Goal: Transaction & Acquisition: Purchase product/service

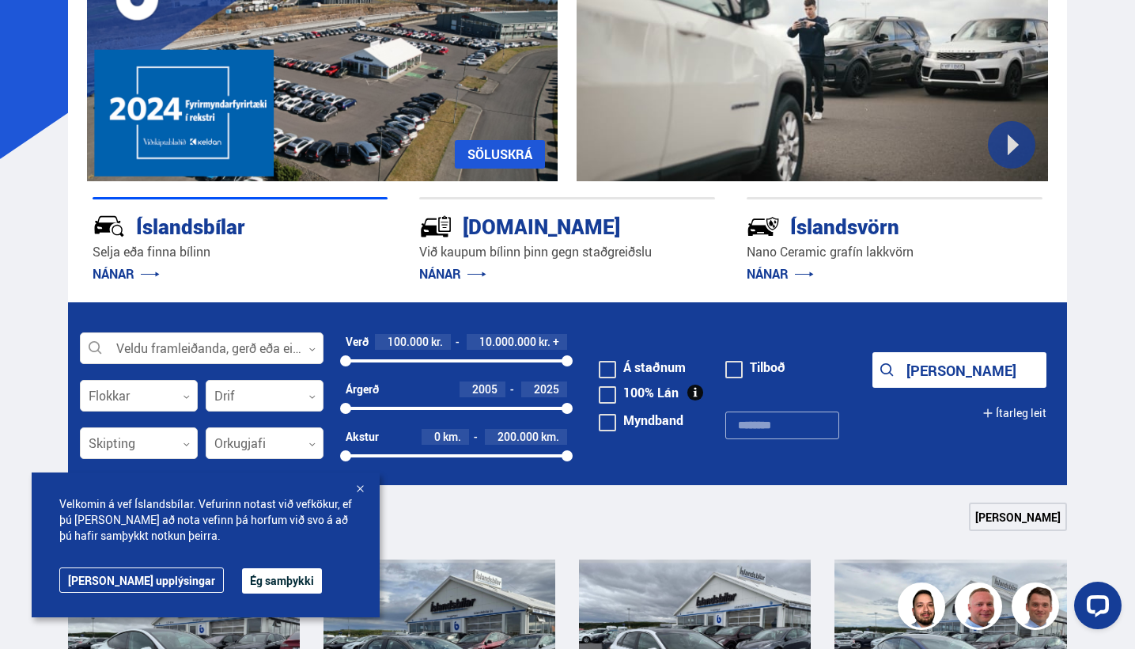
click at [358, 486] on div at bounding box center [360, 490] width 16 height 16
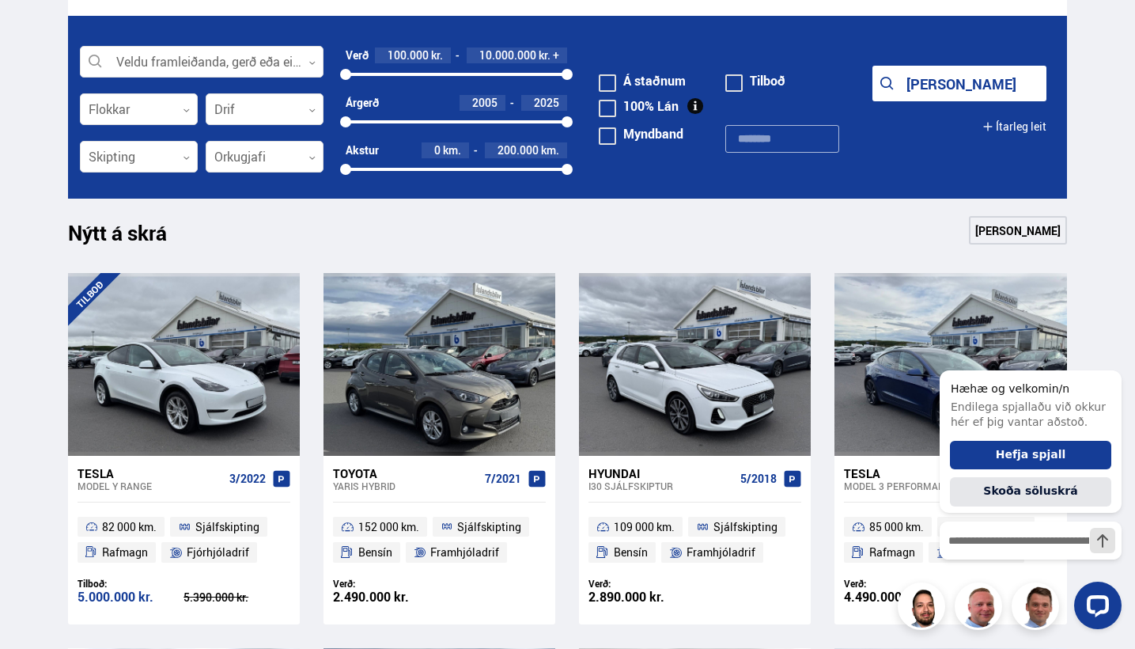
scroll to position [479, 0]
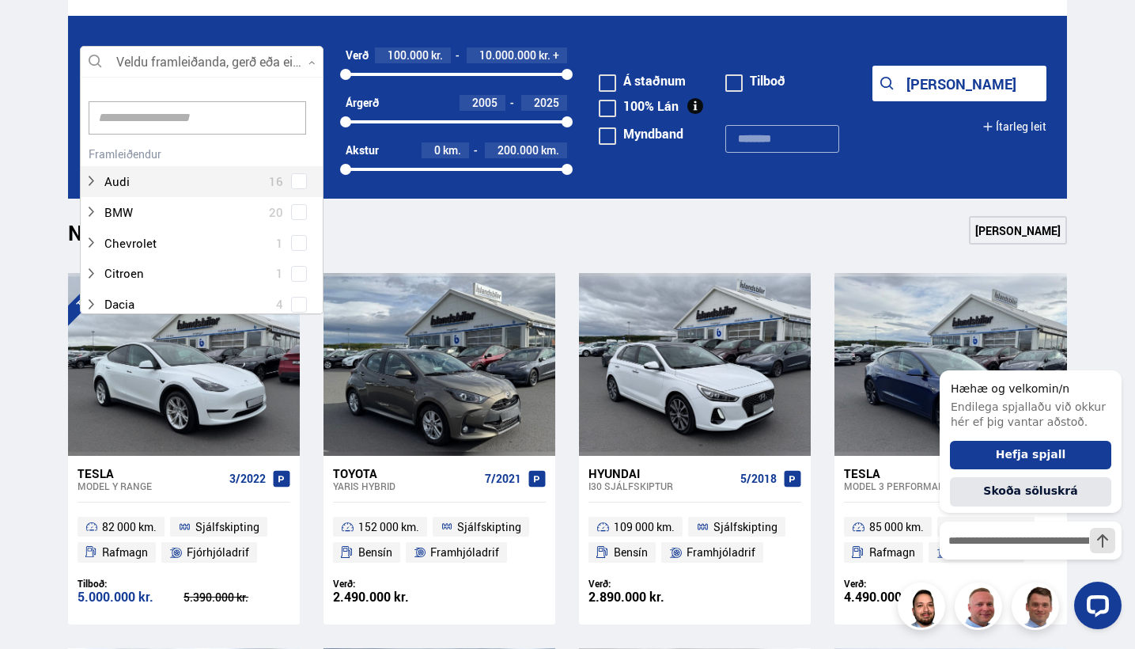
click at [297, 61] on div at bounding box center [202, 63] width 244 height 32
click at [301, 175] on div "Audi 16" at bounding box center [202, 169] width 242 height 55
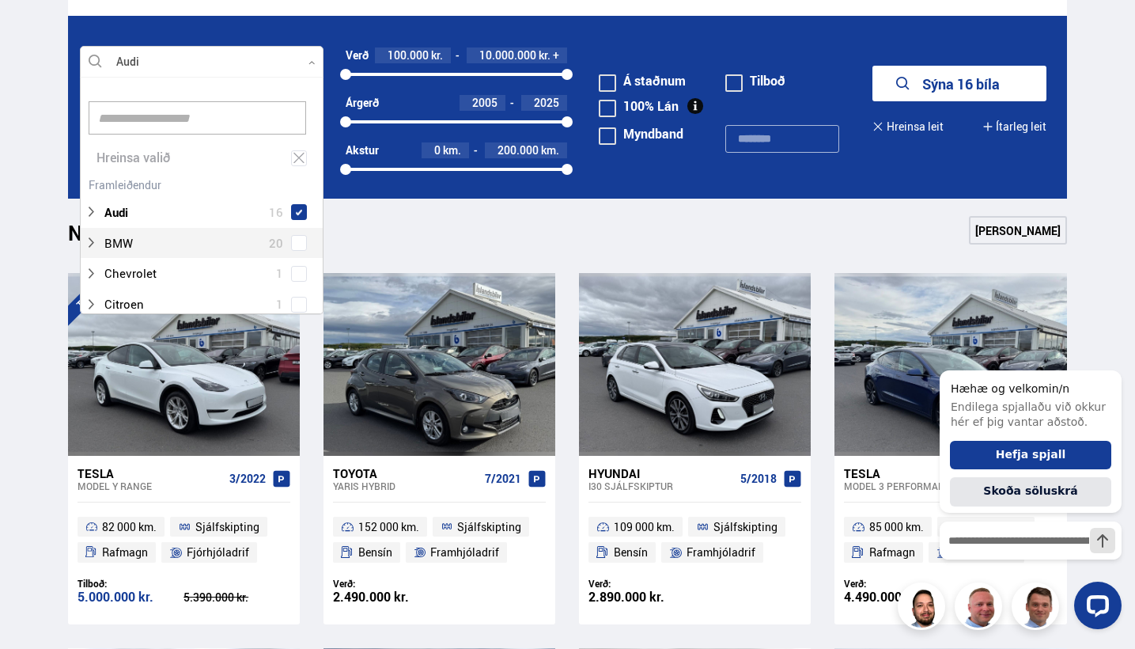
click at [293, 229] on div "BMW 20" at bounding box center [202, 243] width 242 height 31
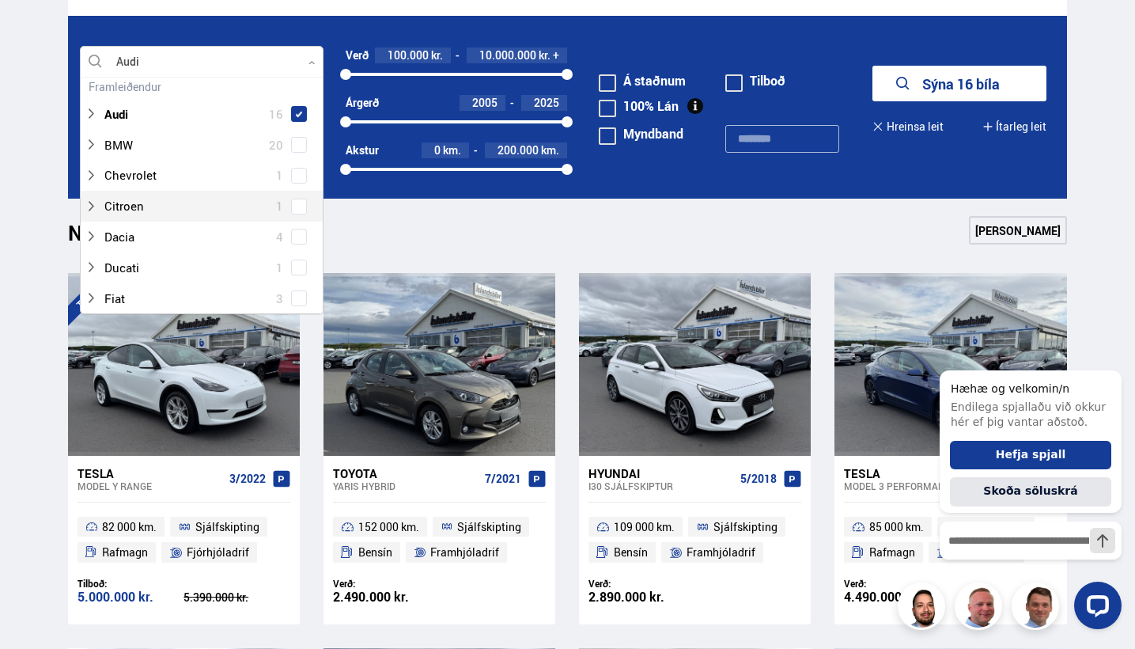
scroll to position [105, 0]
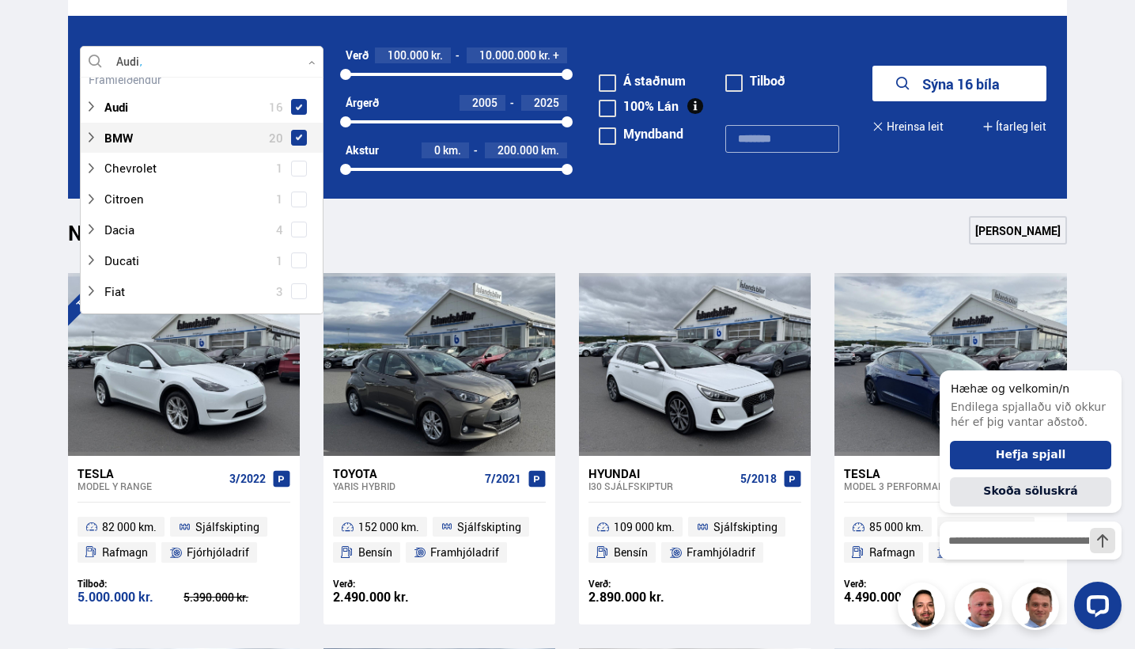
click at [294, 142] on span at bounding box center [299, 138] width 16 height 16
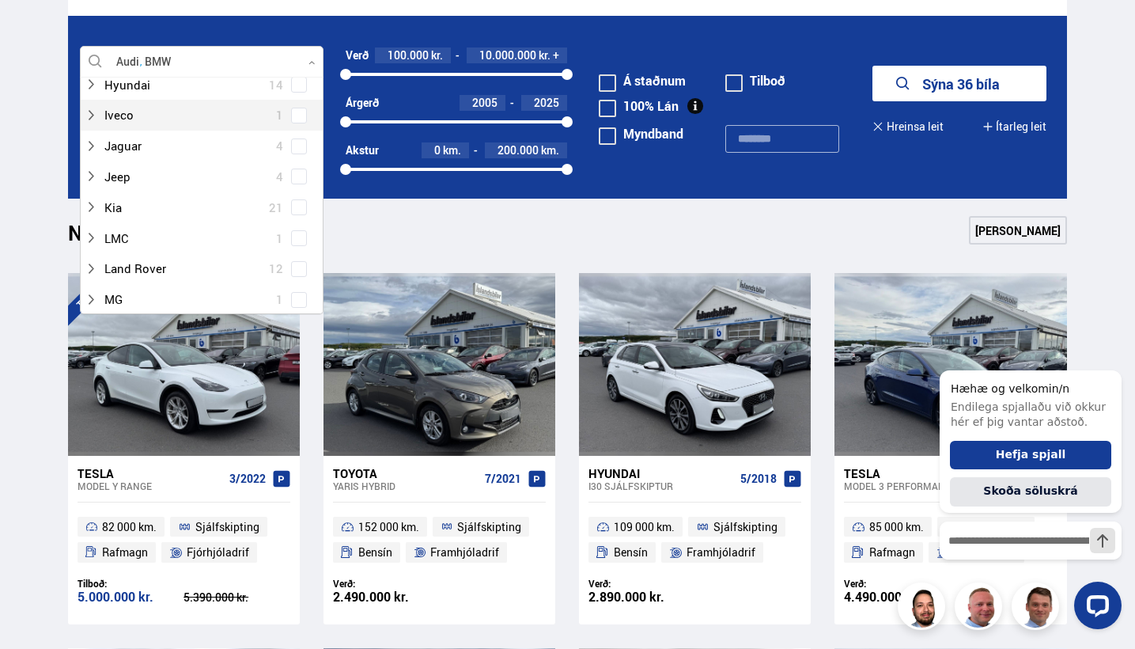
scroll to position [445, 0]
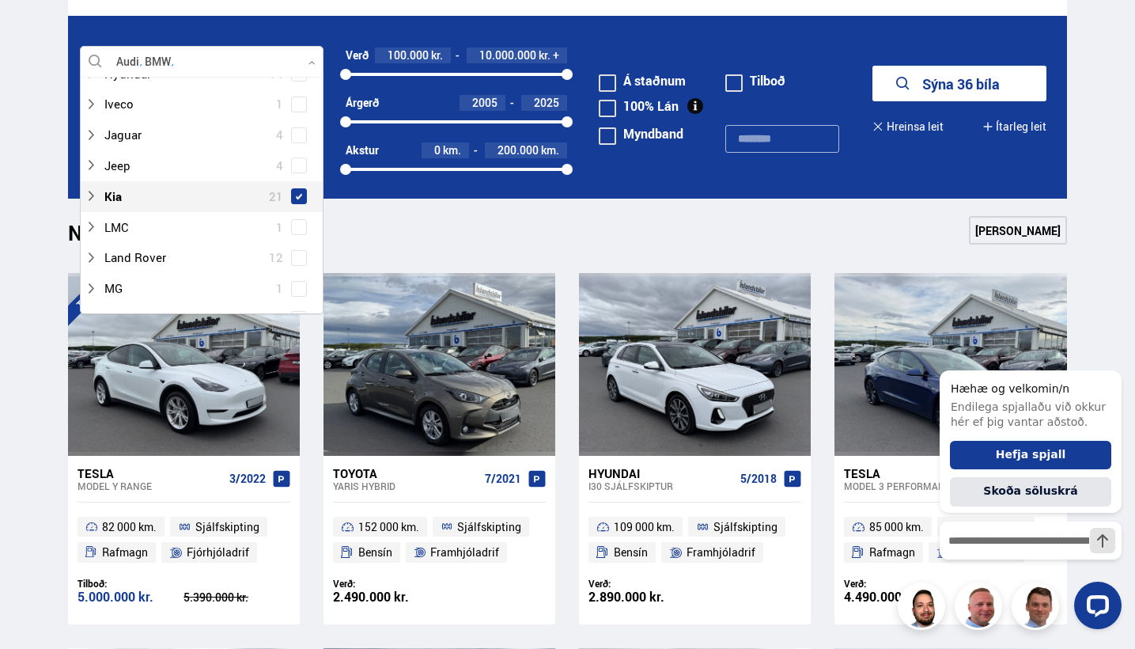
click at [296, 193] on span at bounding box center [299, 196] width 6 height 6
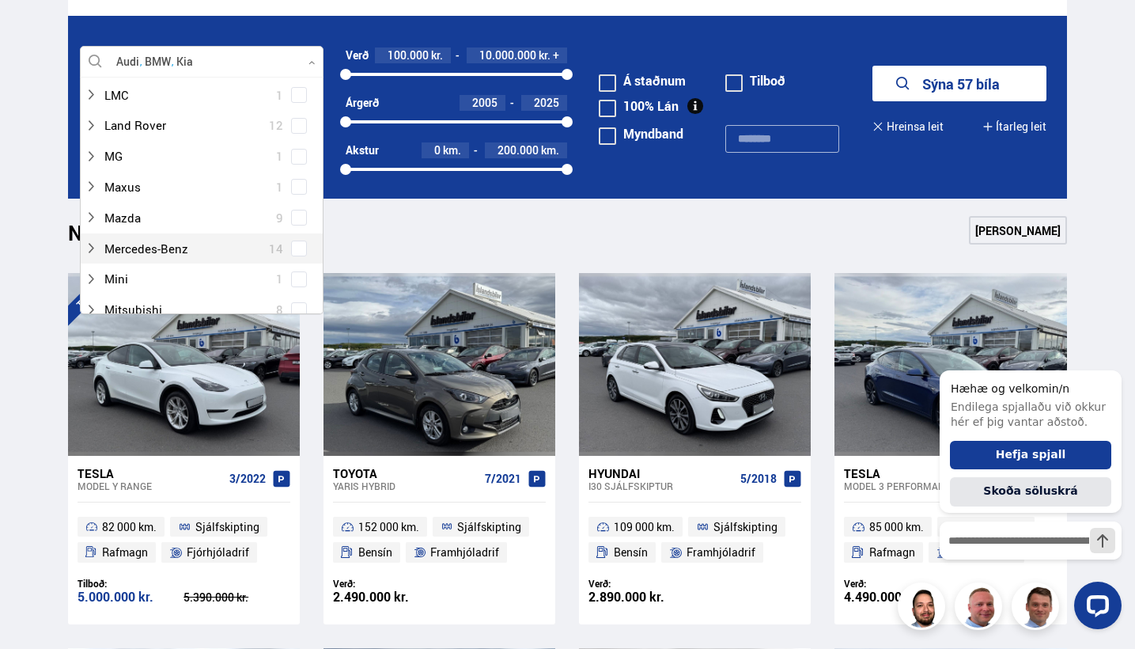
click at [294, 240] on span at bounding box center [299, 248] width 16 height 16
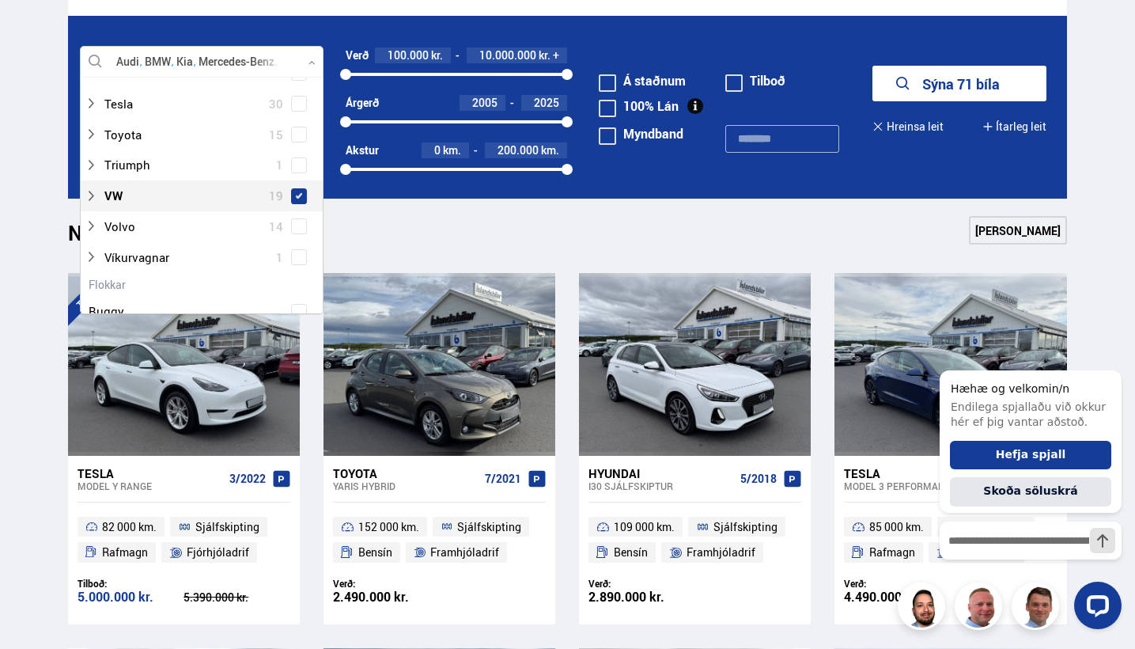
click at [298, 188] on span at bounding box center [299, 196] width 16 height 16
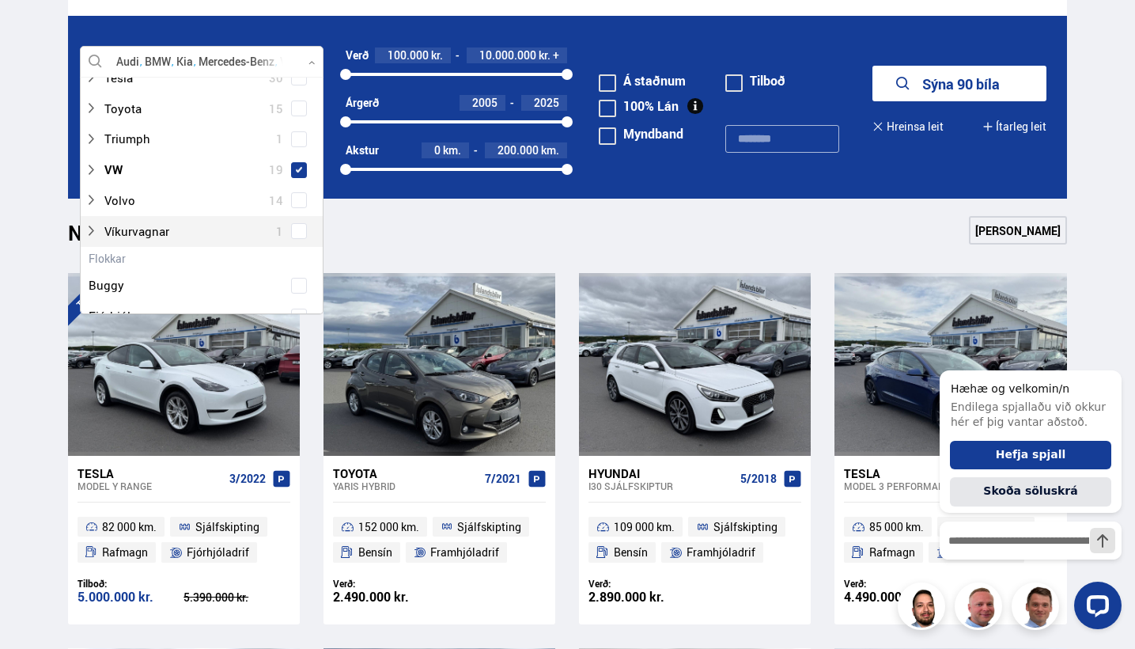
scroll to position [1173, 0]
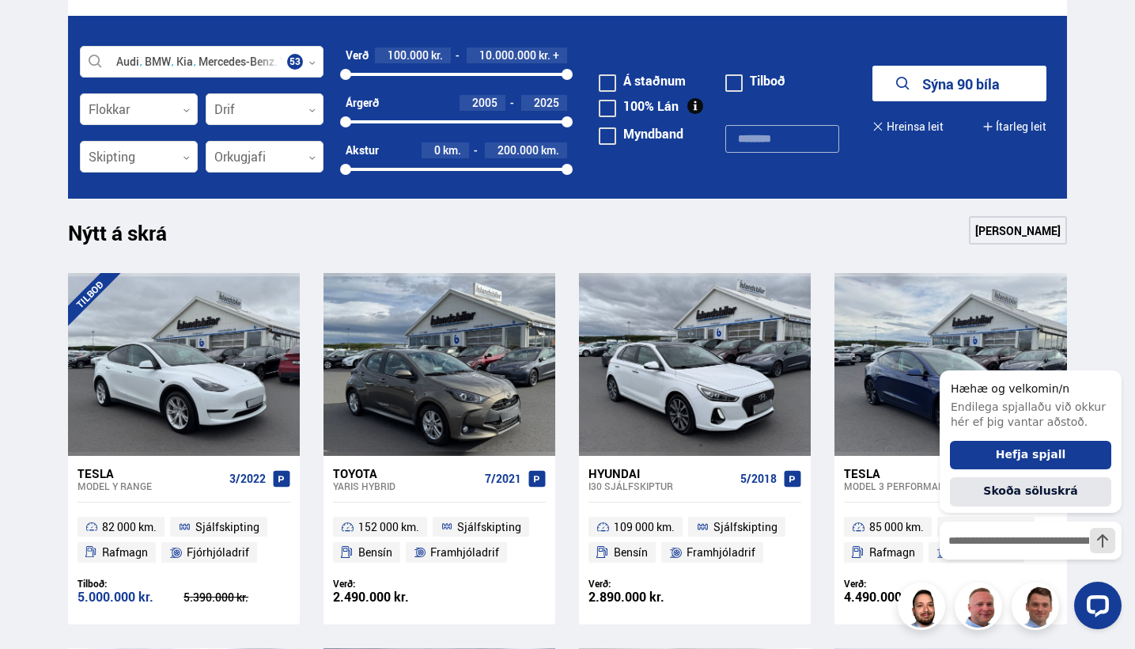
click at [411, 238] on div "Nýtt á skrá Sjá meira" at bounding box center [567, 235] width 999 height 38
click at [946, 80] on button "Sýna 90 bíla" at bounding box center [959, 84] width 174 height 36
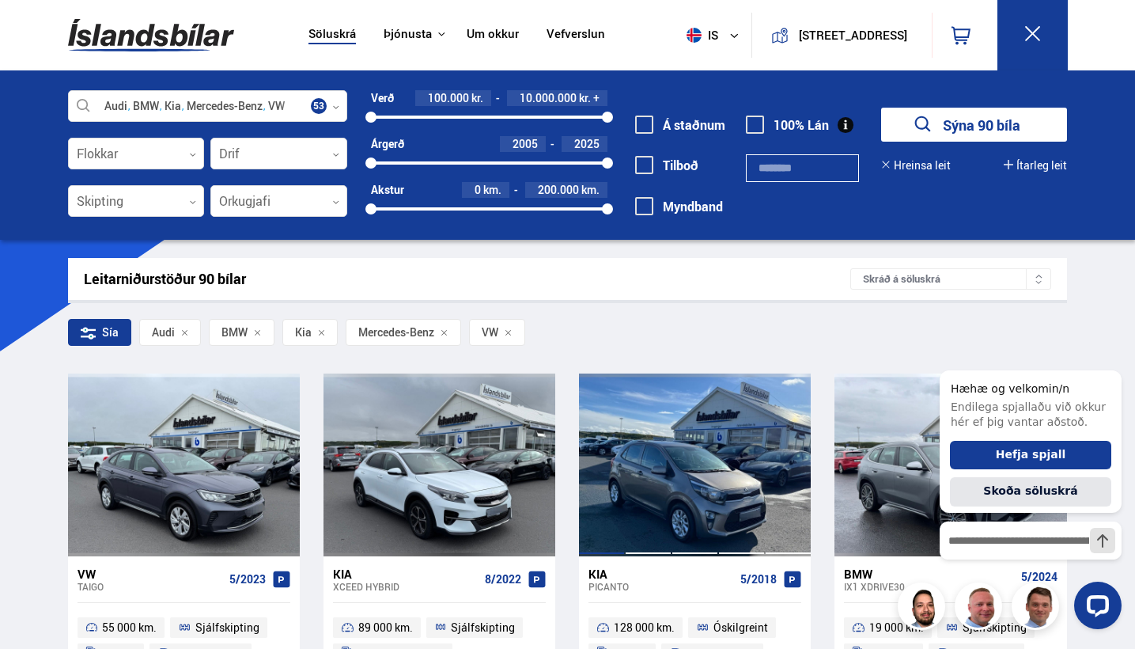
scroll to position [112, 0]
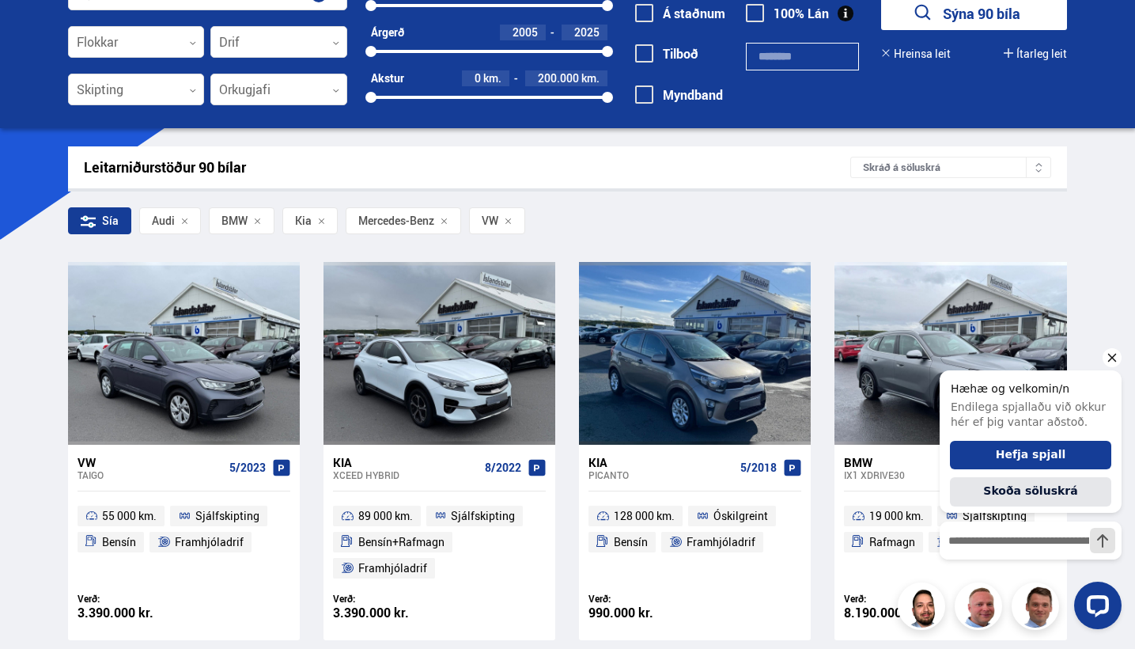
click at [1105, 353] on icon "Hide greeting" at bounding box center [1112, 357] width 19 height 19
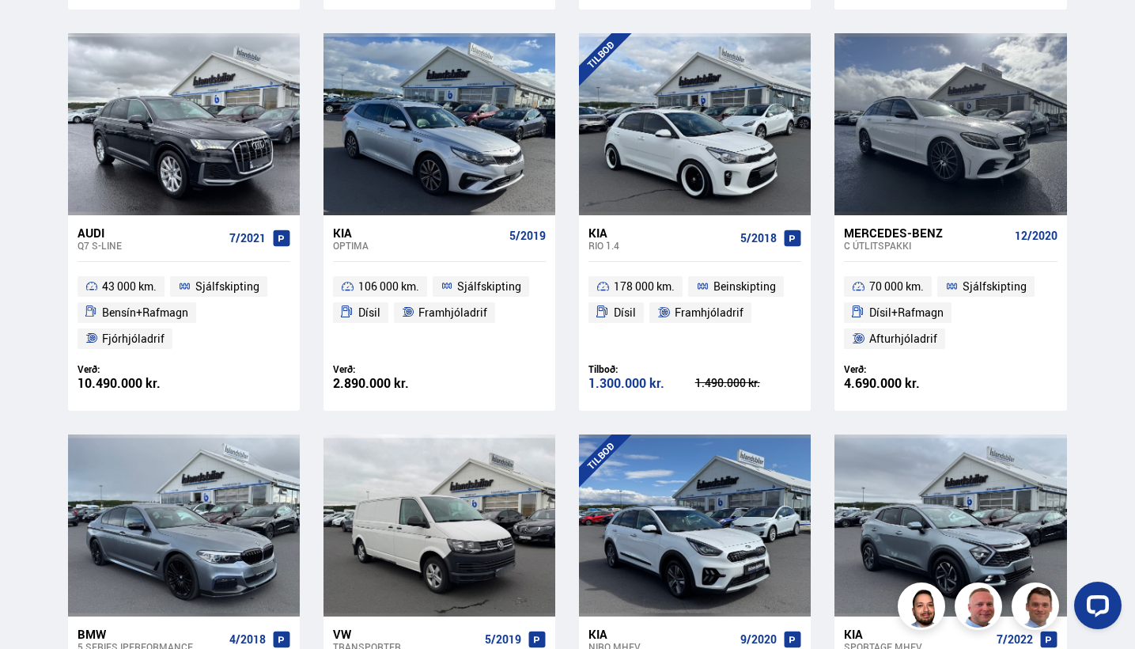
scroll to position [744, 0]
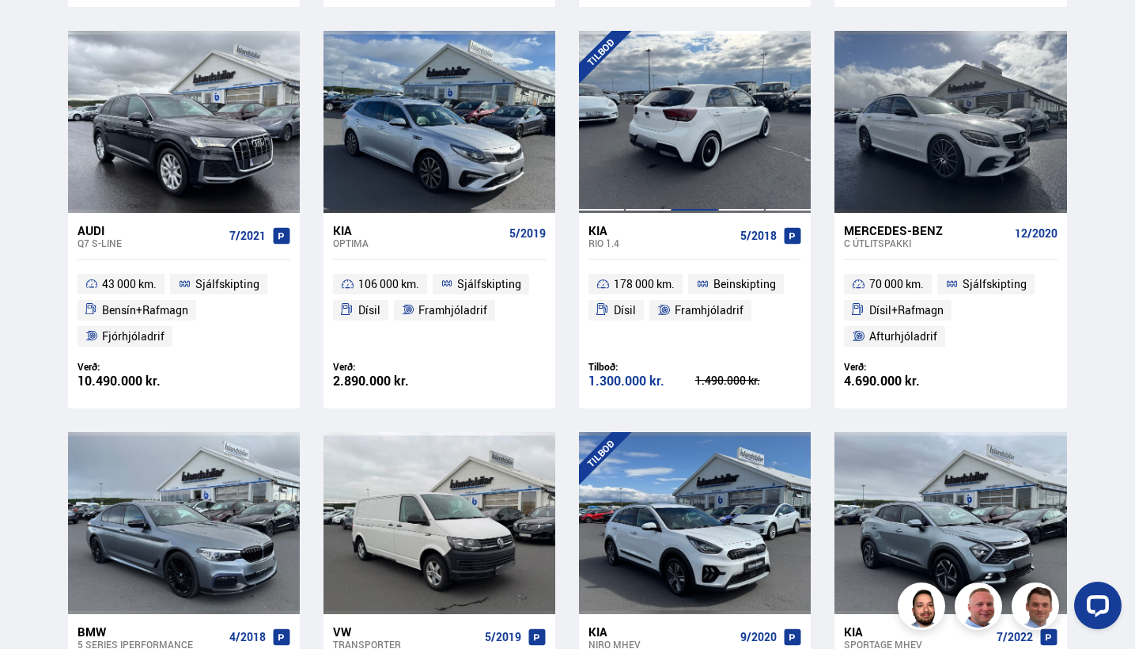
click at [696, 165] on div at bounding box center [695, 122] width 47 height 182
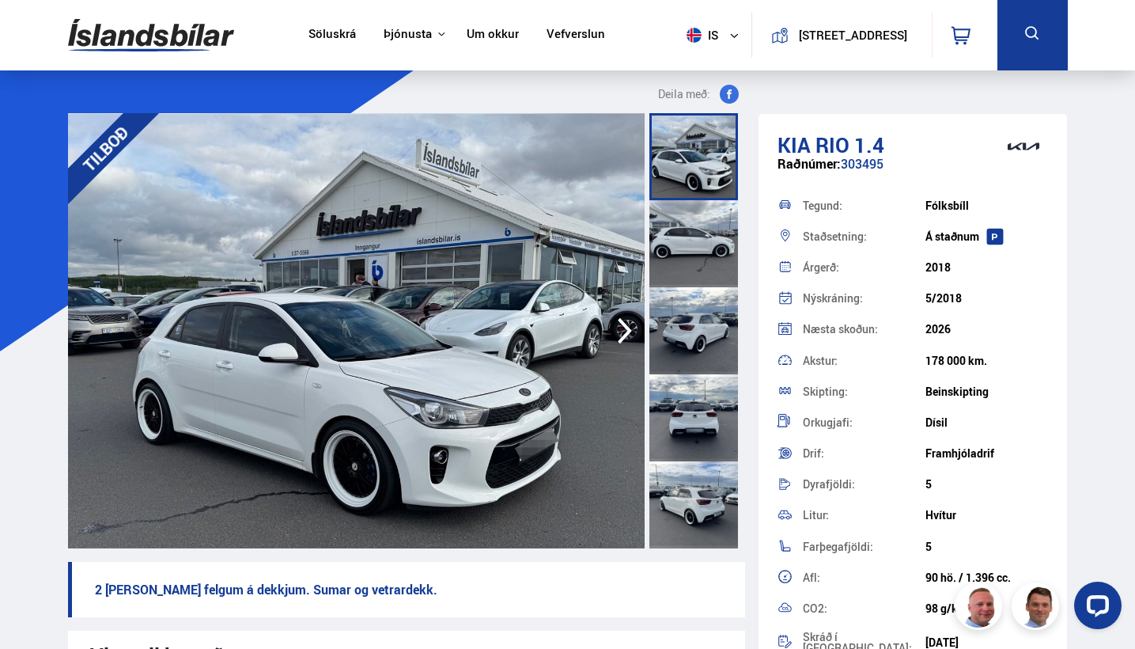
click at [620, 339] on icon "button" at bounding box center [625, 331] width 32 height 38
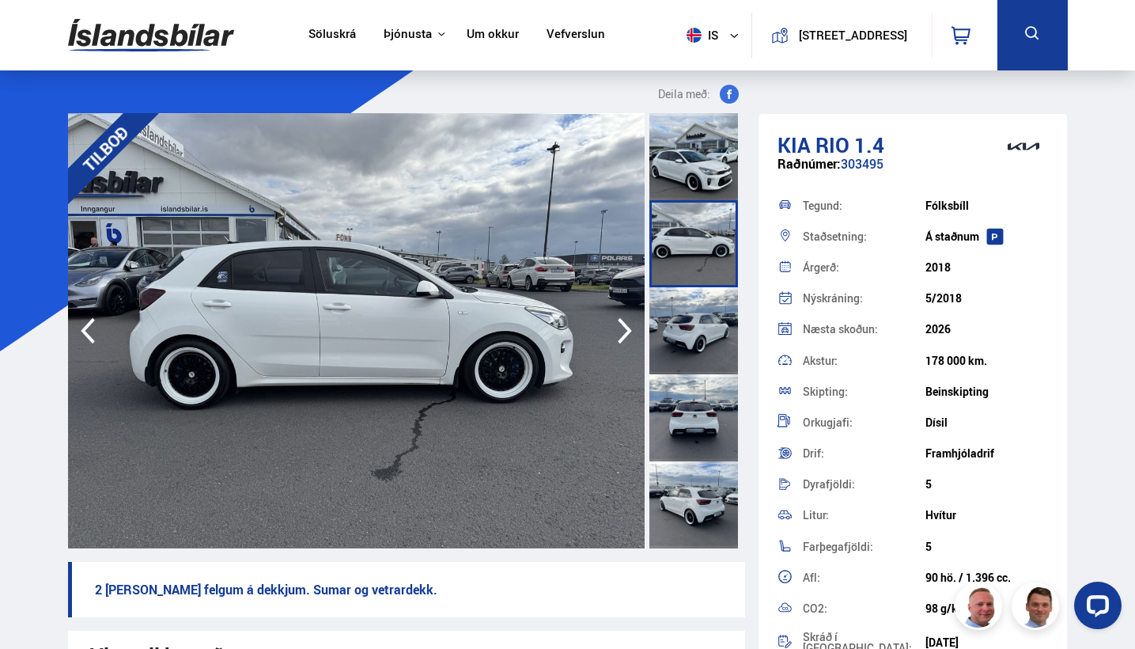
click at [625, 339] on icon "button" at bounding box center [625, 331] width 32 height 38
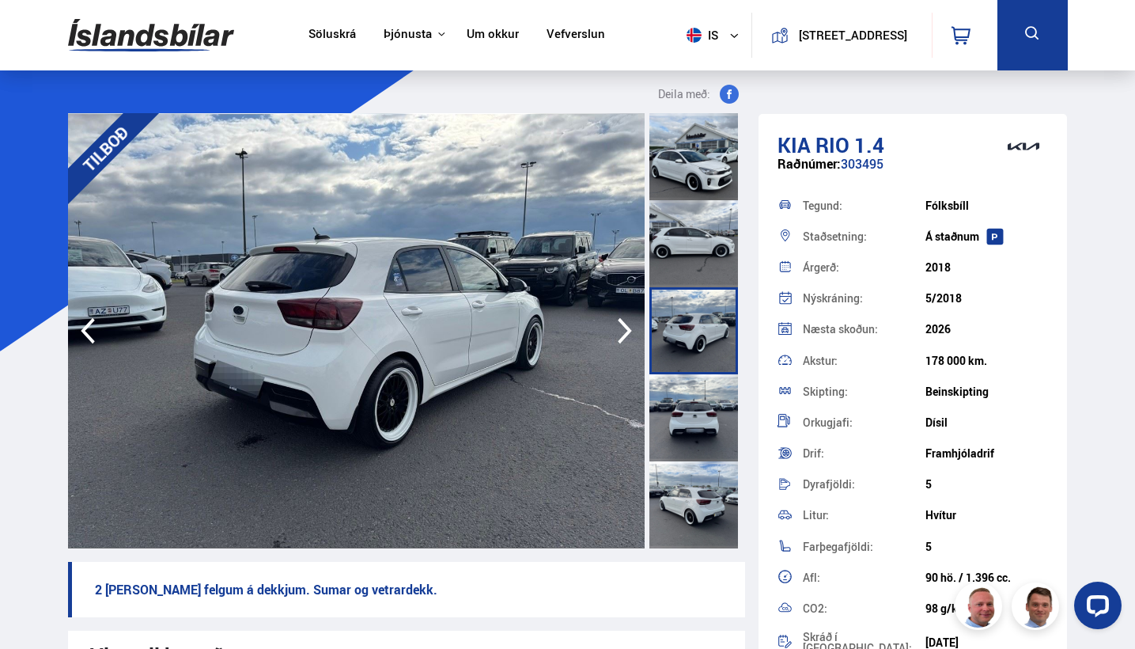
click at [626, 339] on icon "button" at bounding box center [625, 331] width 32 height 38
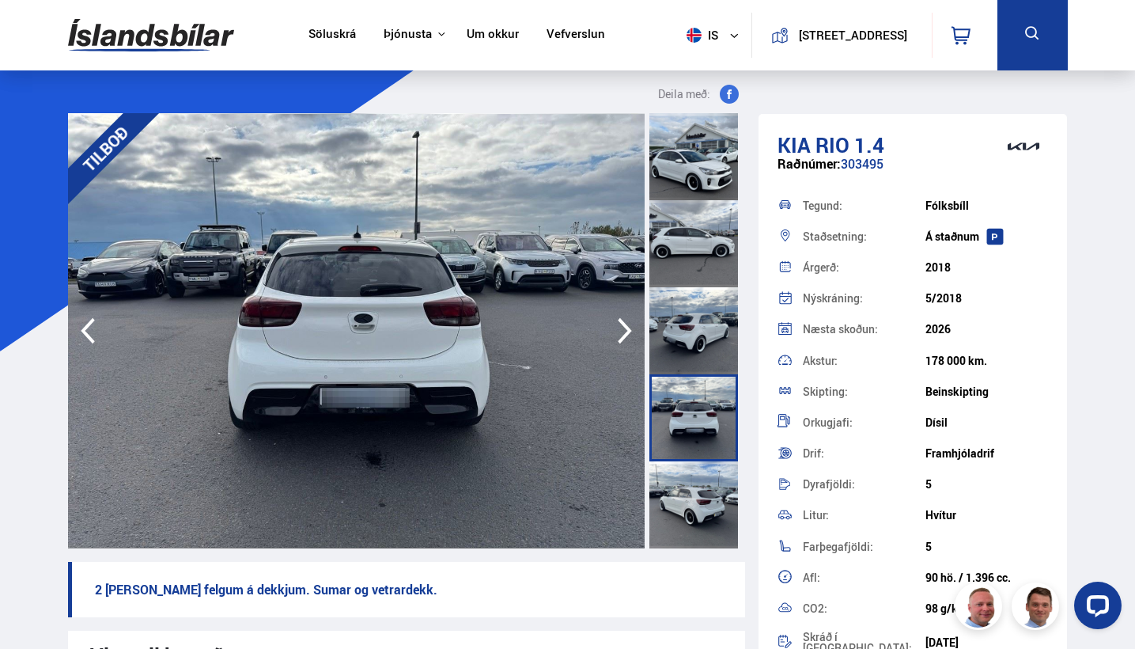
click at [626, 340] on icon "button" at bounding box center [625, 331] width 32 height 38
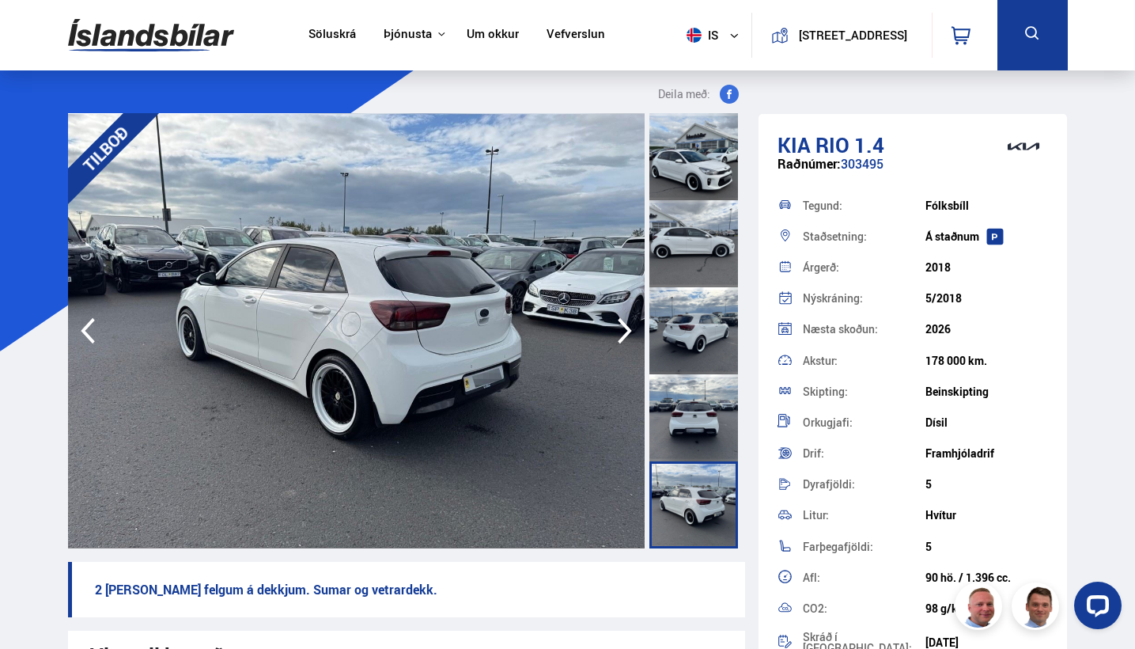
click at [627, 340] on icon "button" at bounding box center [625, 331] width 32 height 38
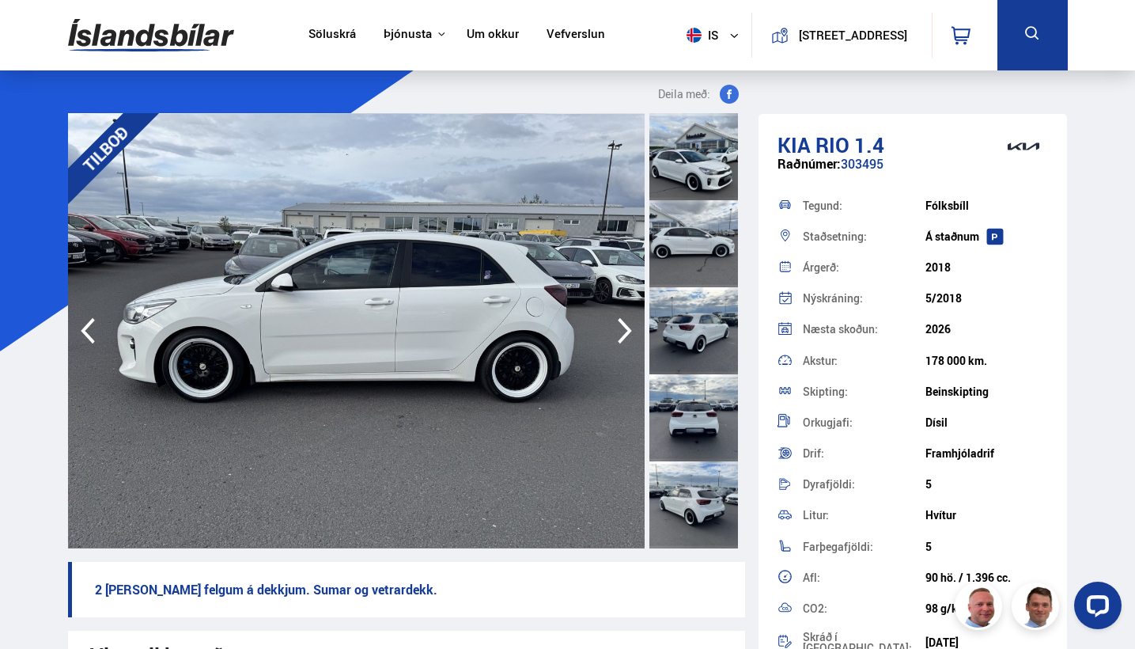
click at [628, 341] on icon "button" at bounding box center [625, 331] width 32 height 38
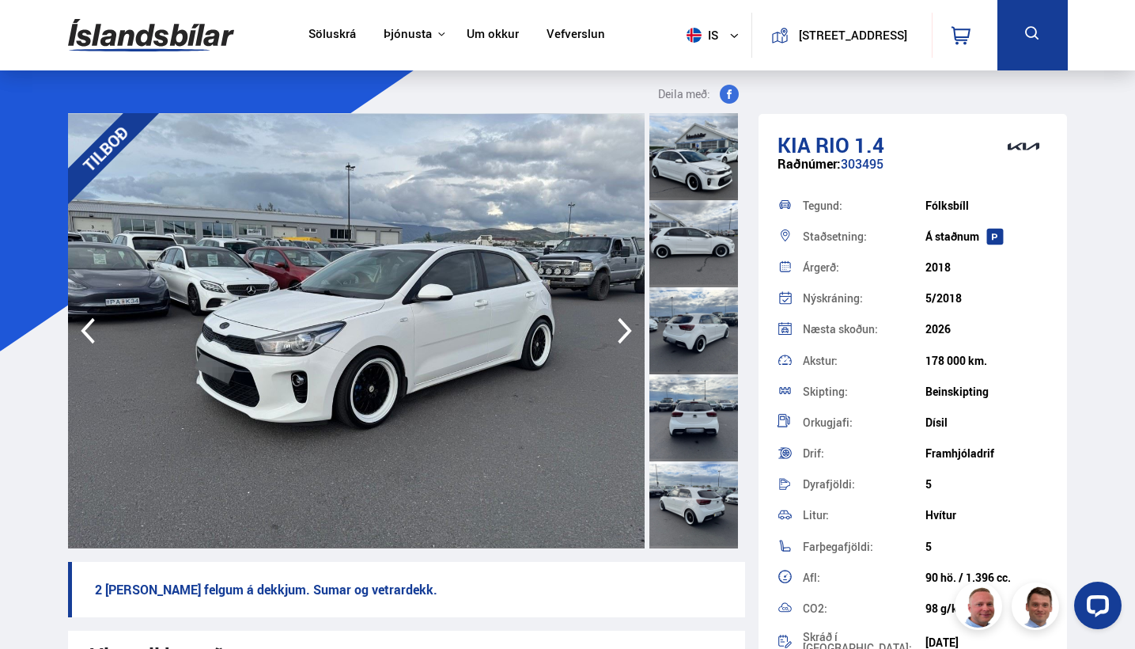
click at [629, 342] on icon "button" at bounding box center [625, 331] width 32 height 38
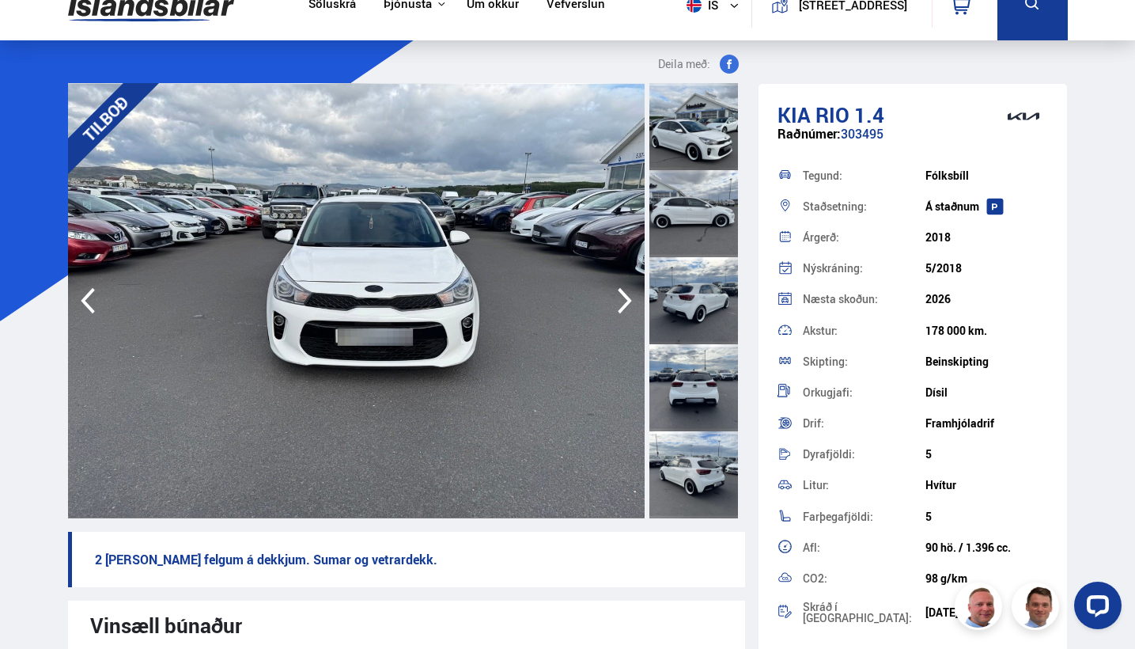
scroll to position [51, 0]
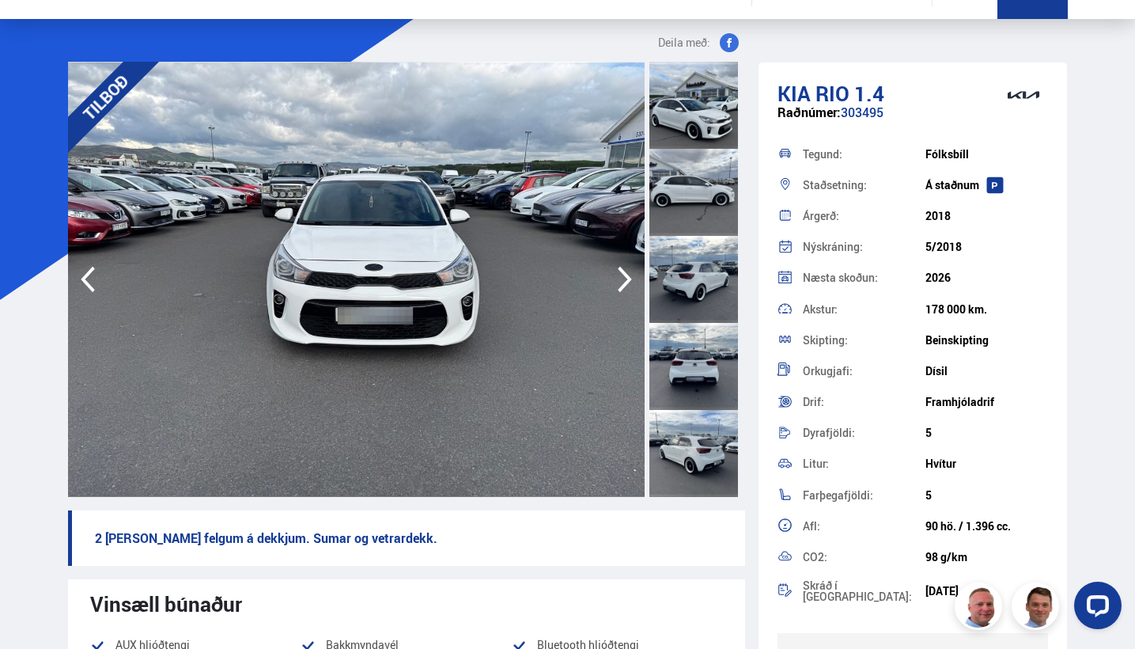
click at [622, 271] on icon "button" at bounding box center [625, 280] width 14 height 26
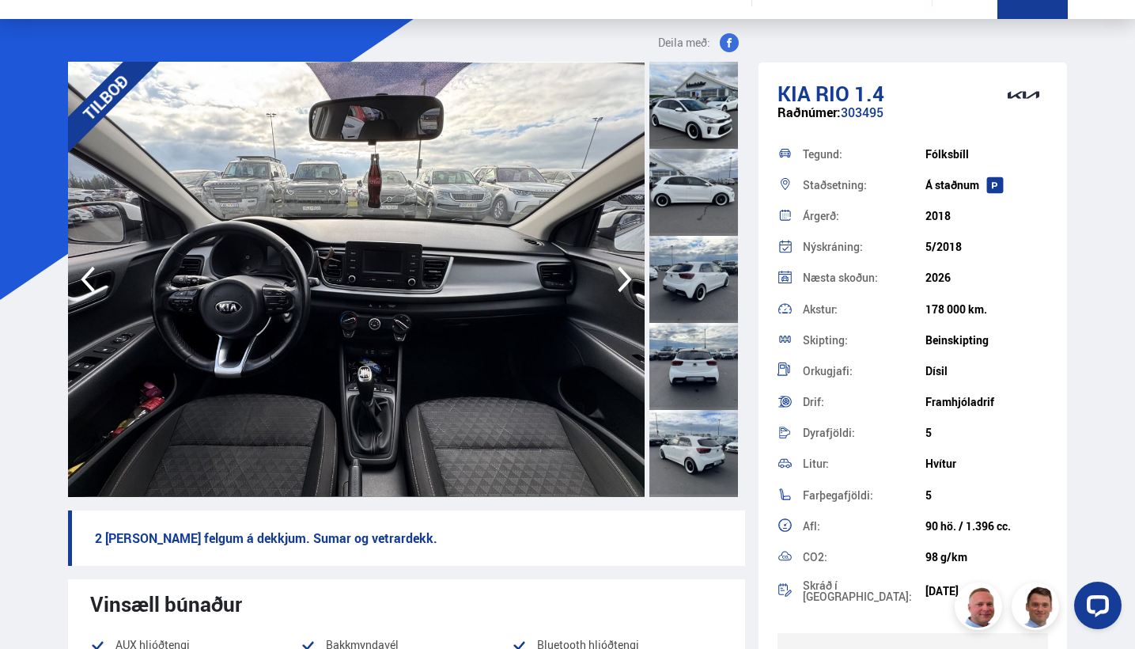
click at [622, 271] on icon "button" at bounding box center [625, 280] width 14 height 26
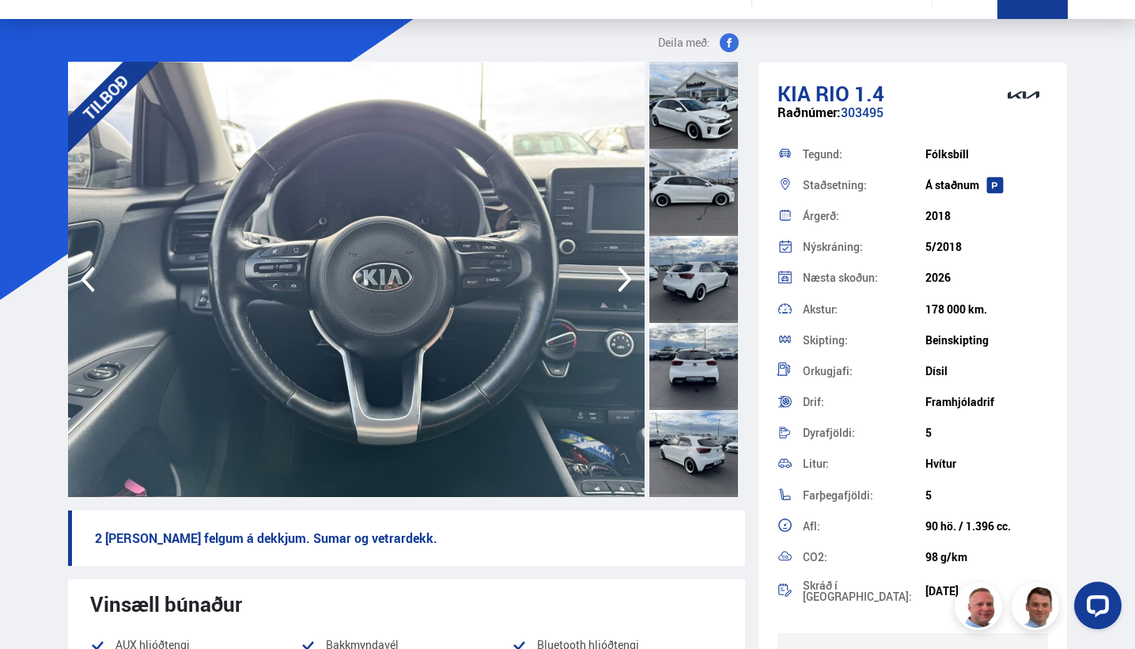
click at [623, 271] on icon "button" at bounding box center [625, 280] width 14 height 26
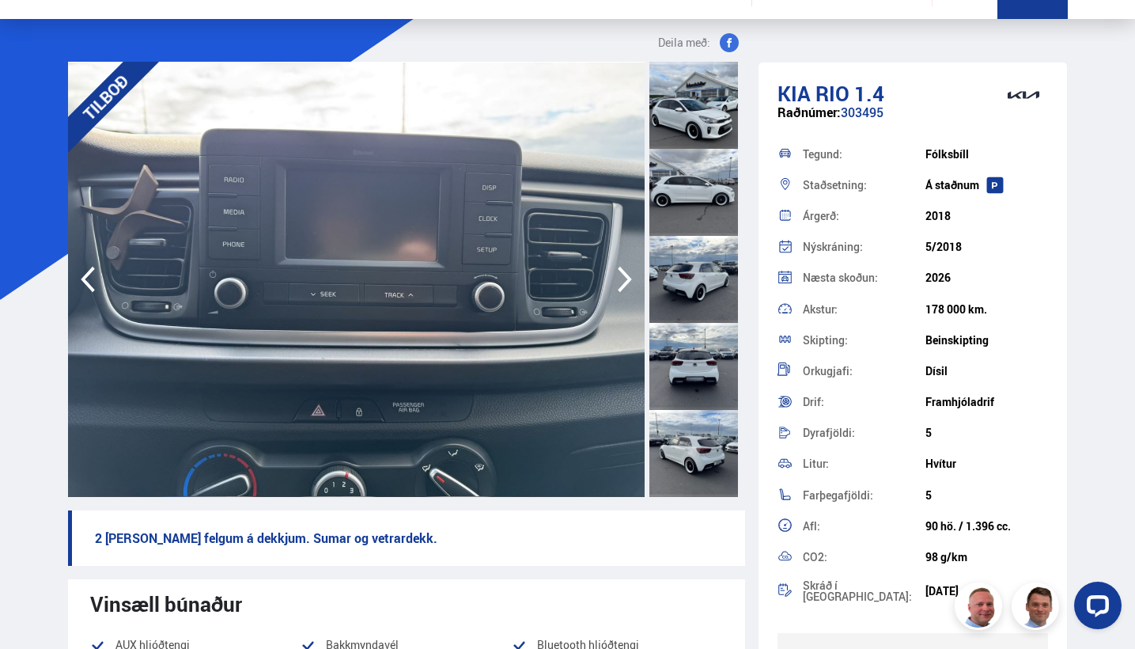
click at [623, 271] on icon "button" at bounding box center [625, 280] width 14 height 26
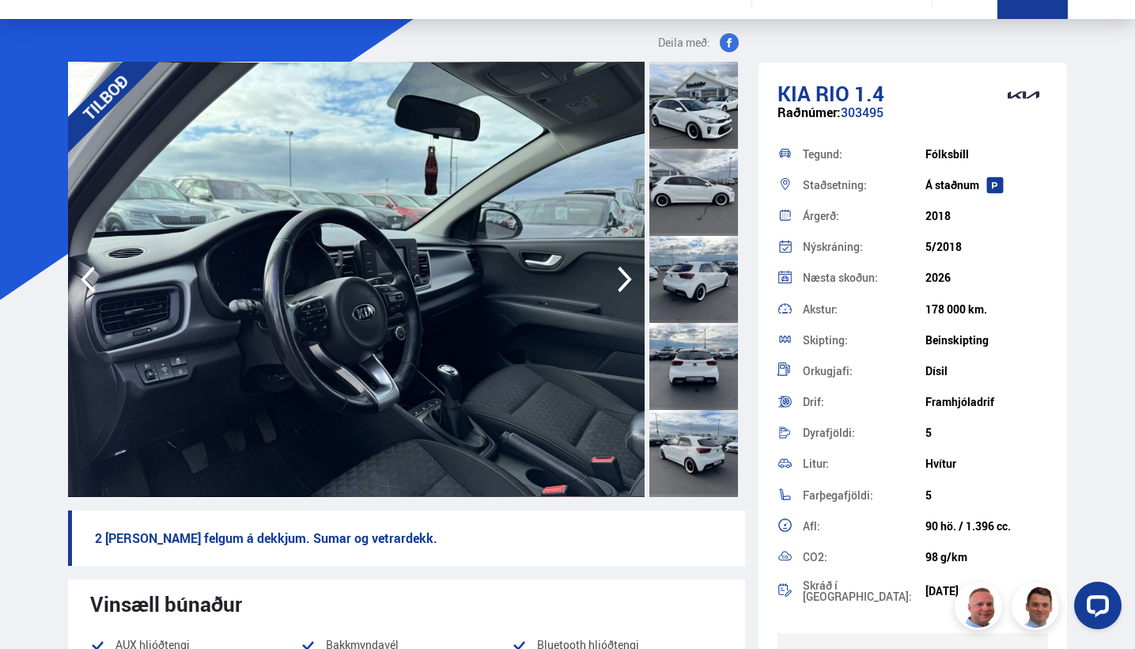
click at [623, 271] on icon "button" at bounding box center [625, 280] width 14 height 26
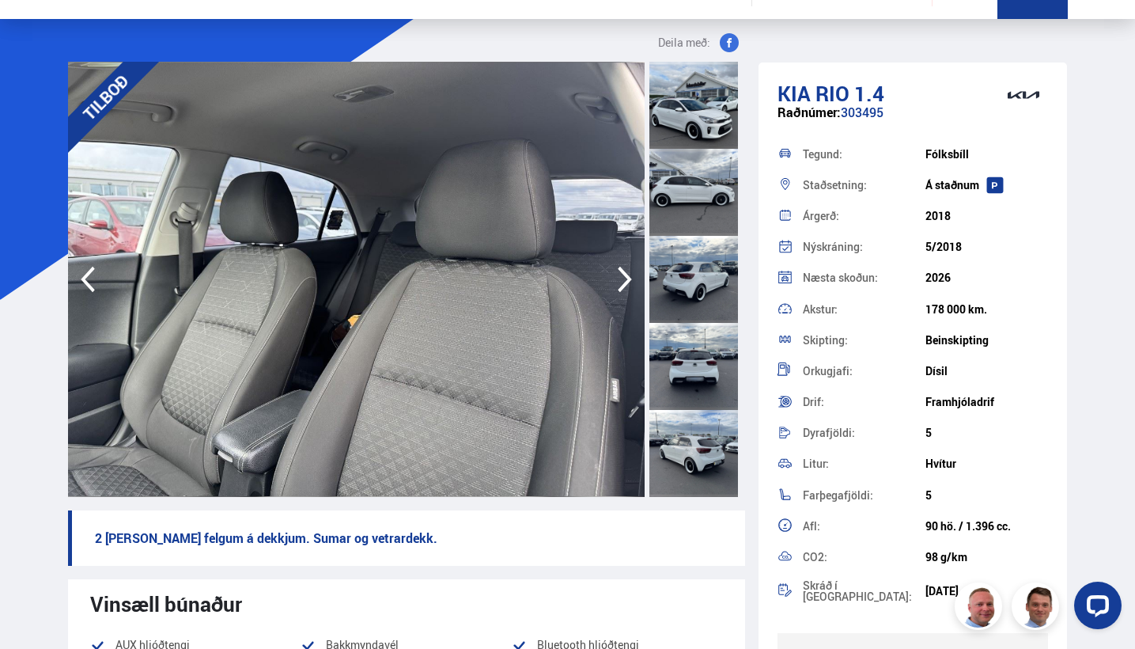
click at [623, 271] on icon "button" at bounding box center [625, 280] width 14 height 26
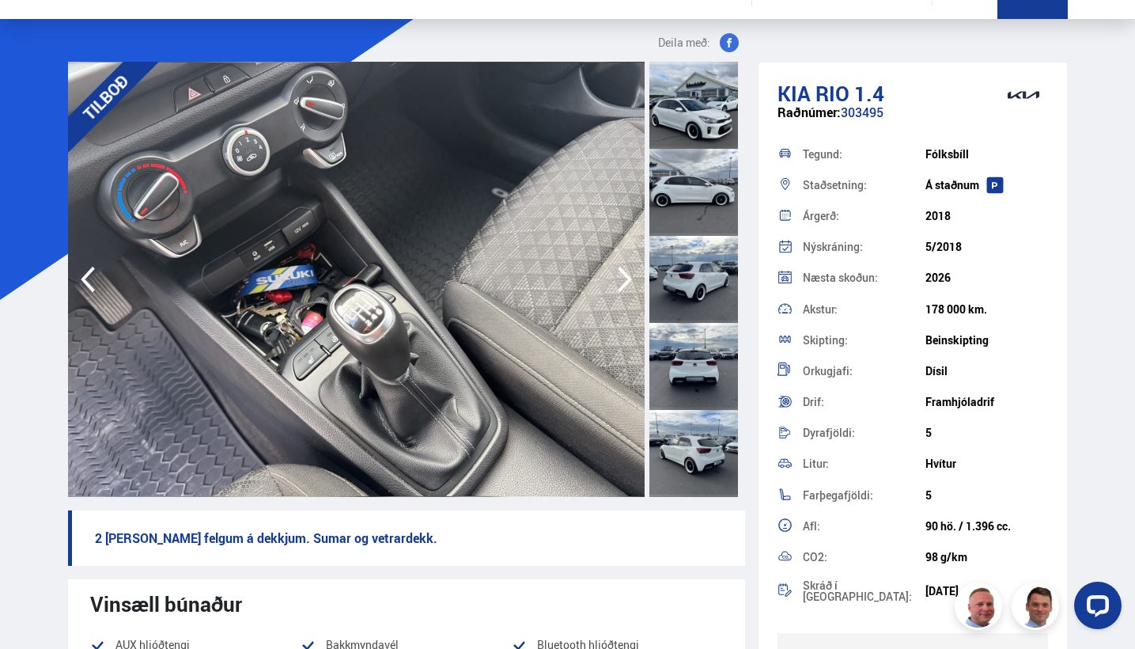
click at [623, 271] on icon "button" at bounding box center [625, 280] width 14 height 26
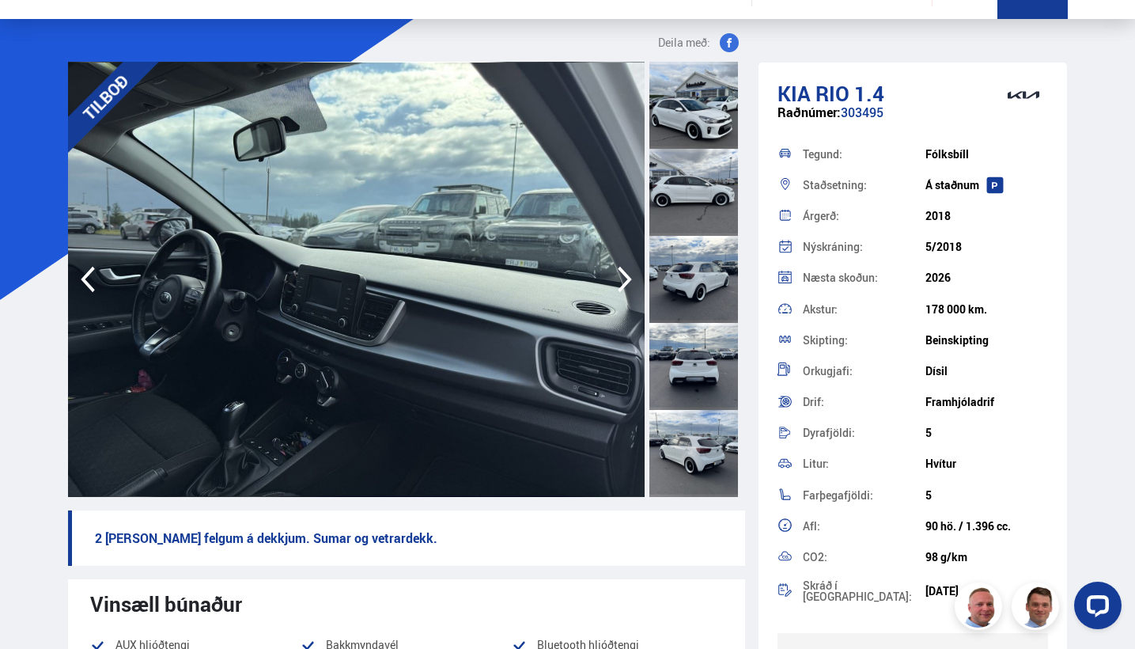
click at [624, 273] on icon "button" at bounding box center [625, 280] width 14 height 26
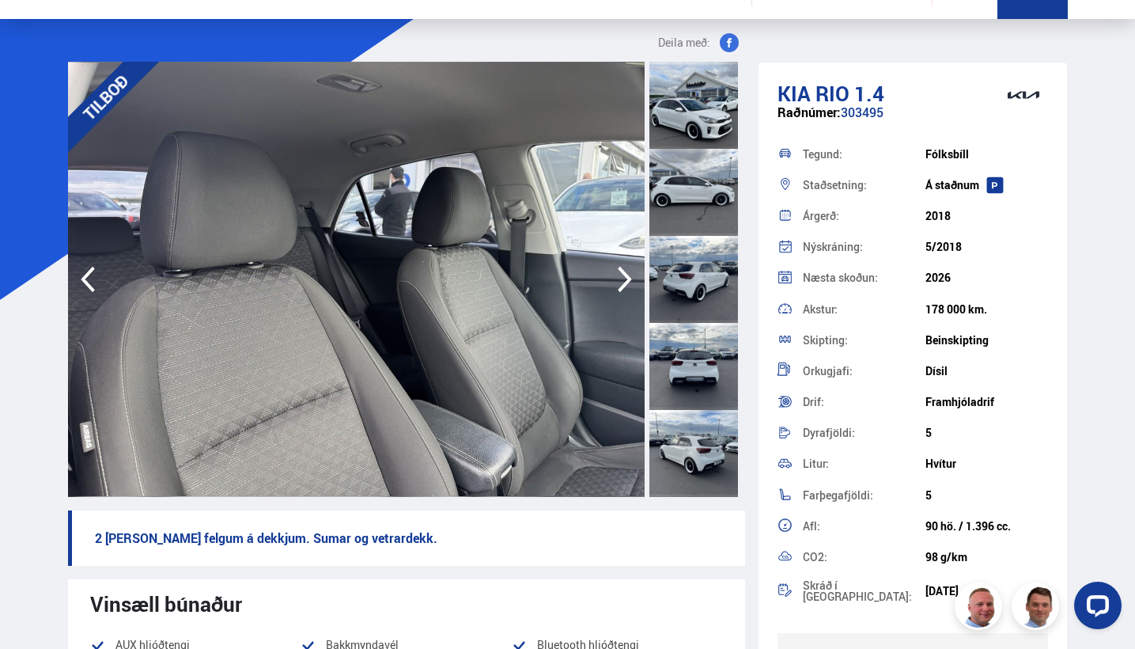
click at [625, 274] on icon "button" at bounding box center [625, 280] width 14 height 26
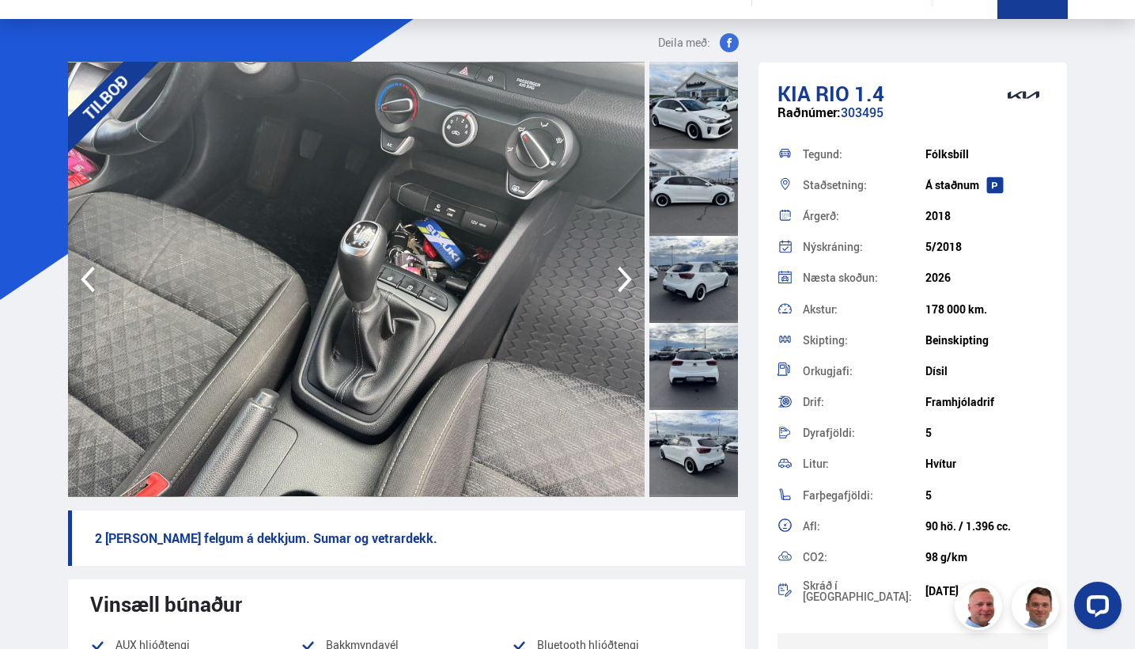
click at [626, 274] on icon "button" at bounding box center [625, 280] width 14 height 26
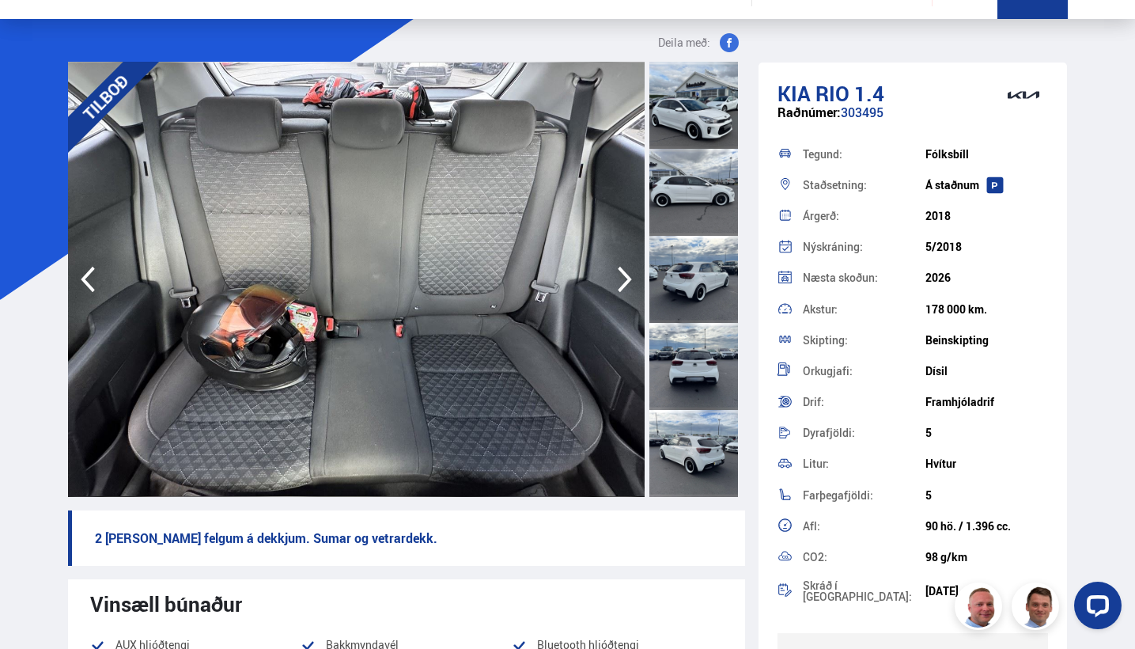
click at [626, 274] on icon "button" at bounding box center [625, 280] width 14 height 26
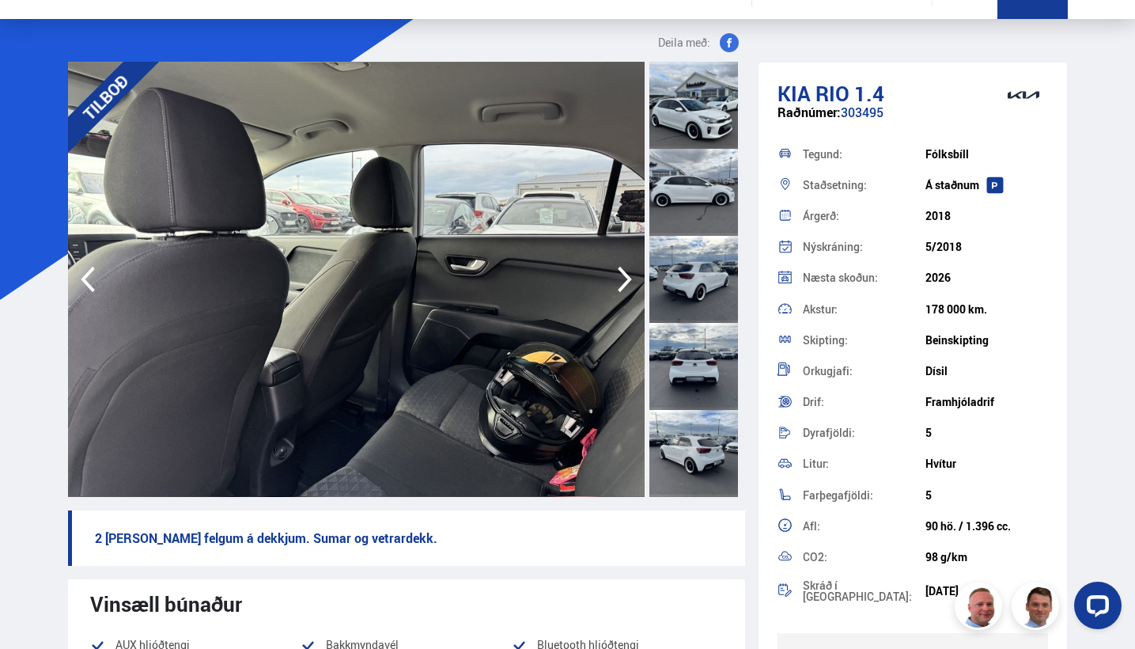
click at [626, 275] on icon "button" at bounding box center [625, 280] width 14 height 26
